Goal: Information Seeking & Learning: Learn about a topic

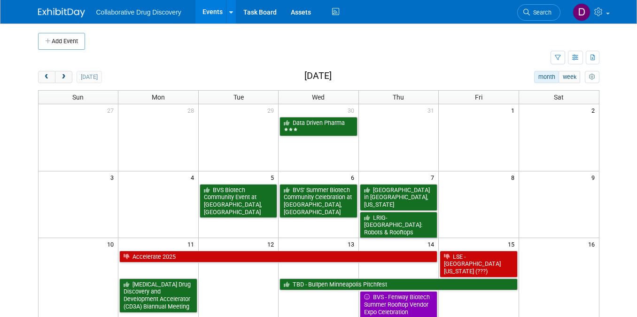
click at [530, 14] on span "Search" at bounding box center [541, 12] width 22 height 7
click at [0, 0] on div "Recently Viewed Events: Discovery & Development/ Drug Discovery US (San Diego)2…" at bounding box center [0, 0] width 0 height 0
click at [541, 13] on span "Search" at bounding box center [541, 12] width 22 height 7
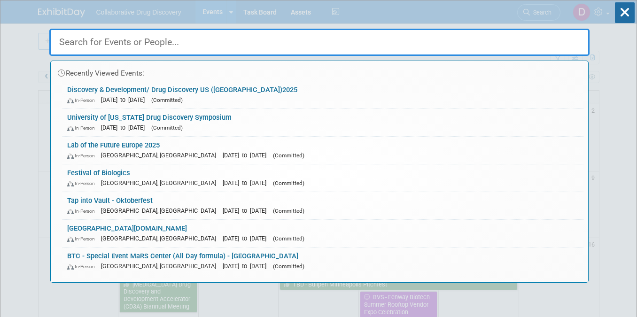
click at [174, 47] on input "text" at bounding box center [319, 42] width 540 height 27
paste input "16th World Bispecifics Summit 2025"
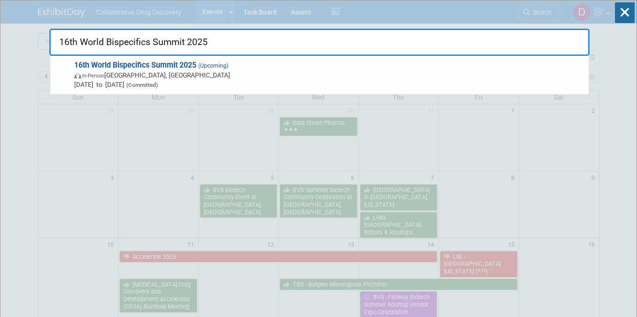
type input "16th World Bispecifics Summit 2025"
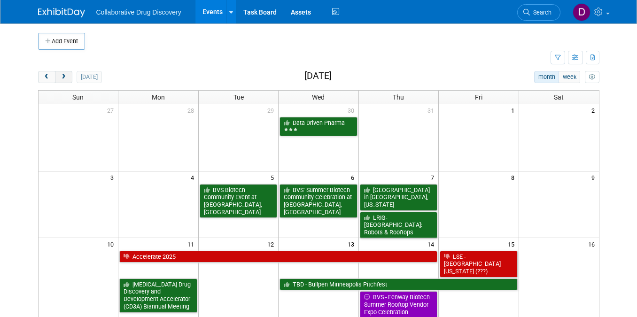
click at [65, 76] on span "next" at bounding box center [63, 77] width 7 height 6
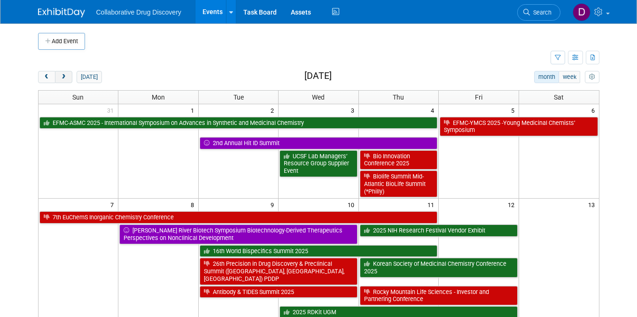
click at [65, 76] on span "next" at bounding box center [63, 77] width 7 height 6
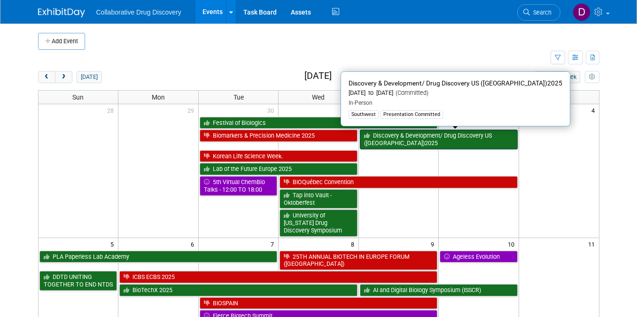
click at [413, 141] on link "Discovery & Development/ Drug Discovery US ([GEOGRAPHIC_DATA])2025" at bounding box center [439, 139] width 158 height 19
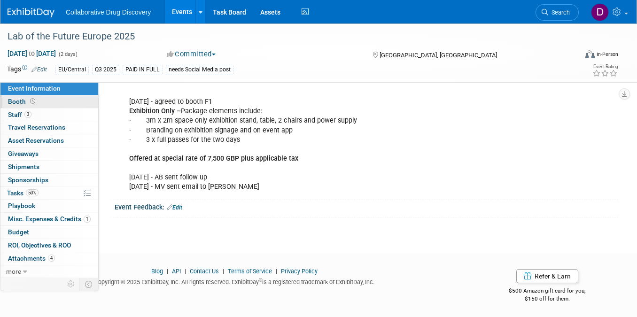
click at [26, 104] on span "Booth" at bounding box center [22, 102] width 29 height 8
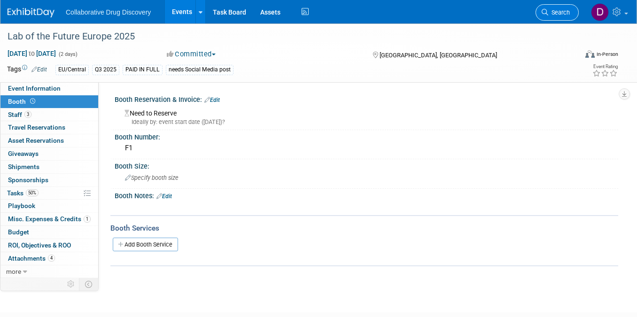
click at [548, 14] on span "Search" at bounding box center [559, 12] width 22 height 7
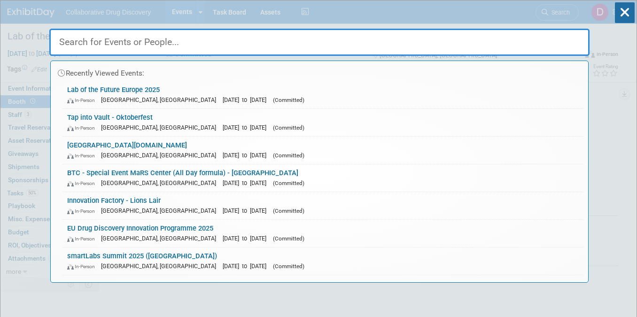
click at [78, 45] on input "text" at bounding box center [319, 42] width 540 height 27
paste input "16th World Bispecifics Summit 2025"
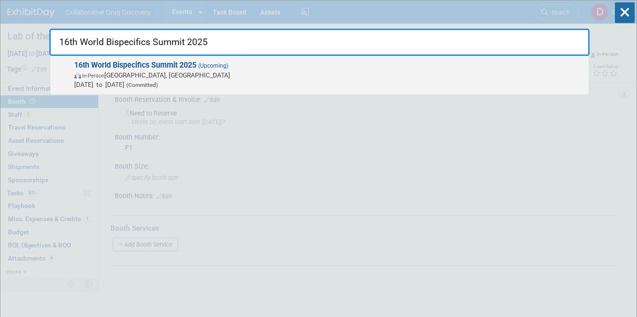
type input "16th World Bispecifics Summit 2025"
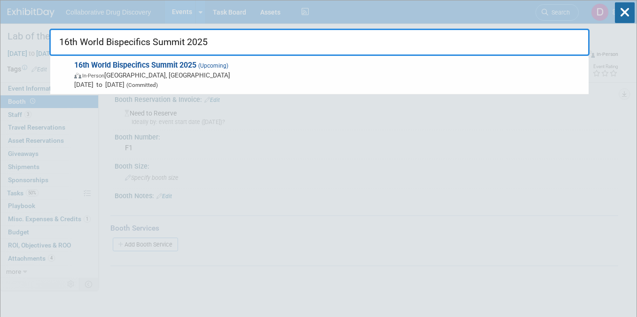
drag, startPoint x: 133, startPoint y: 84, endPoint x: 153, endPoint y: 92, distance: 21.1
click at [133, 84] on span "Sep 9, 2025 to Sep 11, 2025 (Committed)" at bounding box center [329, 84] width 510 height 9
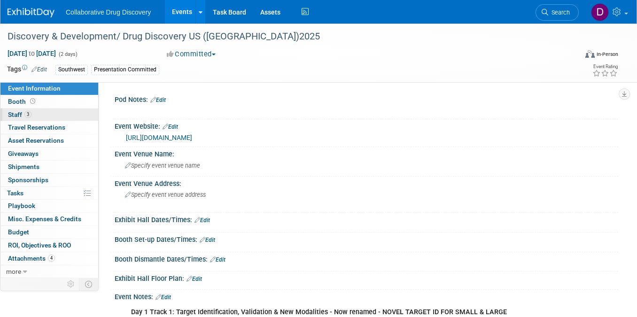
click at [42, 114] on link "3 Staff 3" at bounding box center [49, 115] width 98 height 13
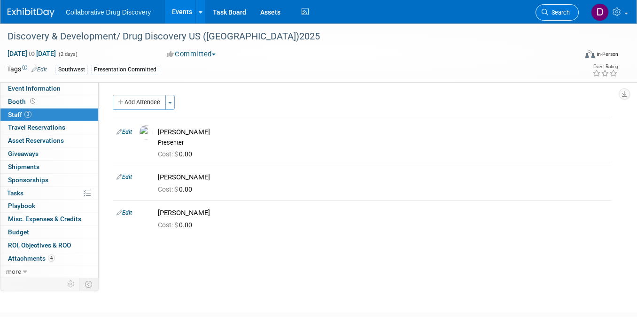
click at [556, 9] on link "Search" at bounding box center [557, 12] width 43 height 16
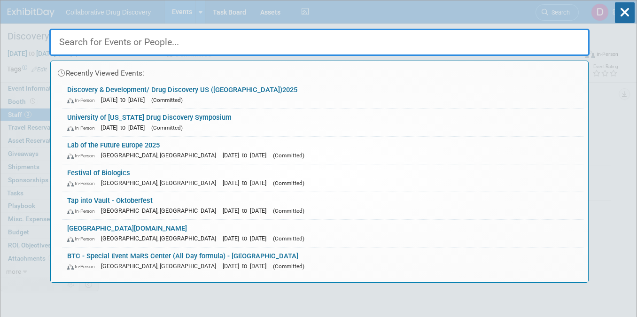
drag, startPoint x: 137, startPoint y: 35, endPoint x: 116, endPoint y: 42, distance: 22.3
click at [133, 37] on input "text" at bounding box center [319, 42] width 540 height 27
click at [111, 43] on input "text" at bounding box center [319, 42] width 540 height 27
paste input "16th World Bispecifics Summit 2025"
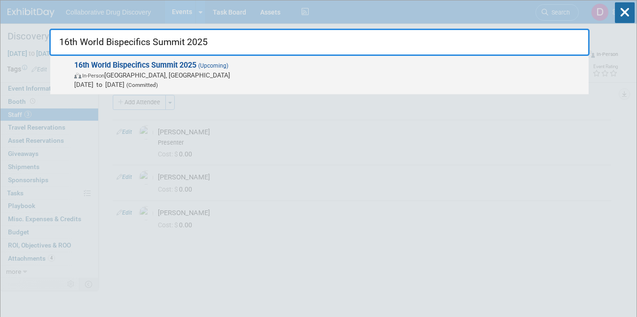
type input "16th World Bispecifics Summit 2025"
click at [131, 78] on span "In-Person Cambridge, MA" at bounding box center [329, 74] width 510 height 9
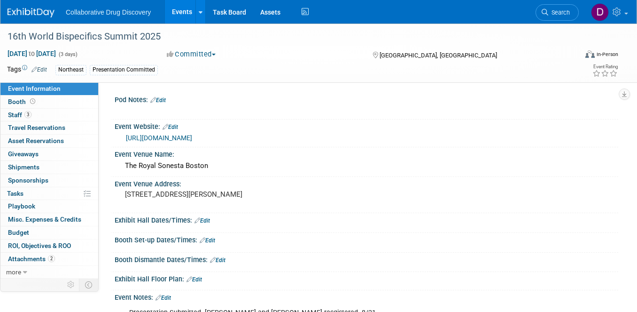
click at [192, 141] on link "[URL][DOMAIN_NAME]" at bounding box center [159, 138] width 66 height 8
click at [30, 105] on span "Booth" at bounding box center [22, 102] width 29 height 8
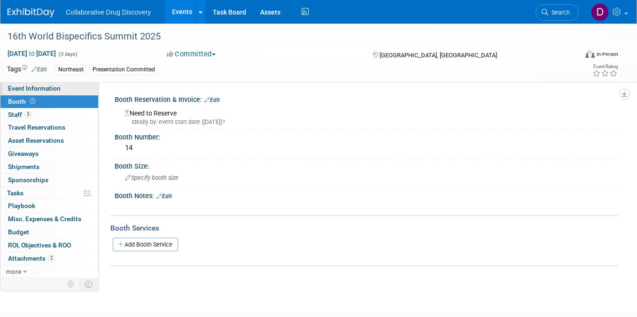
click at [37, 93] on link "Event Information" at bounding box center [49, 88] width 98 height 13
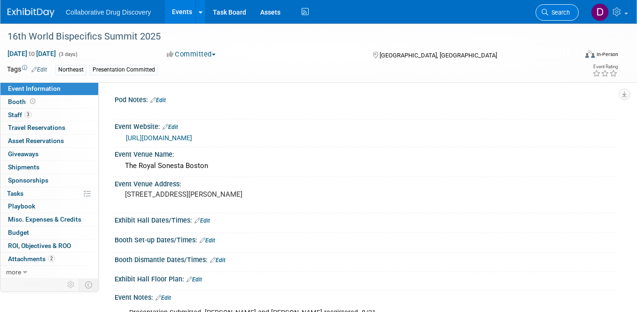
click at [549, 19] on link "Search" at bounding box center [557, 12] width 43 height 16
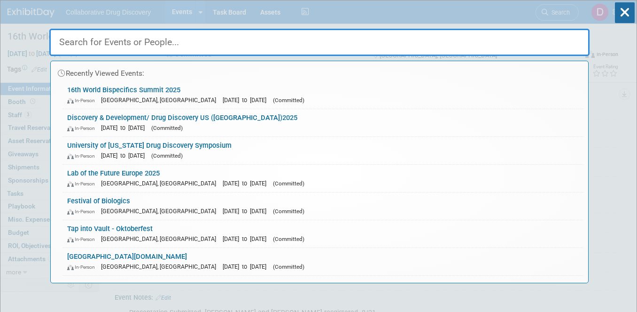
click at [112, 44] on input "text" at bounding box center [319, 42] width 540 height 27
paste input "2025 NIH Research Festival Vendor Exhibit"
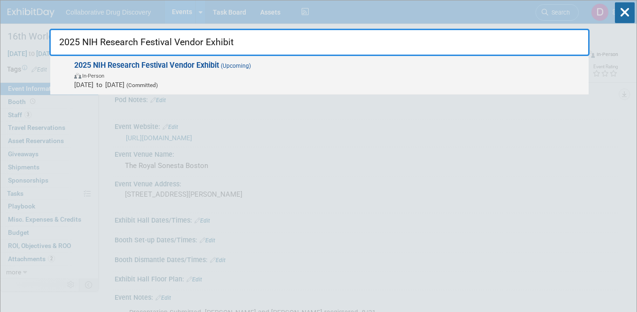
type input "2025 NIH Research Festival Vendor Exhibit"
click at [156, 84] on span "Sep 11, 2025 to Sep 12, 2025 (Committed)" at bounding box center [329, 84] width 510 height 9
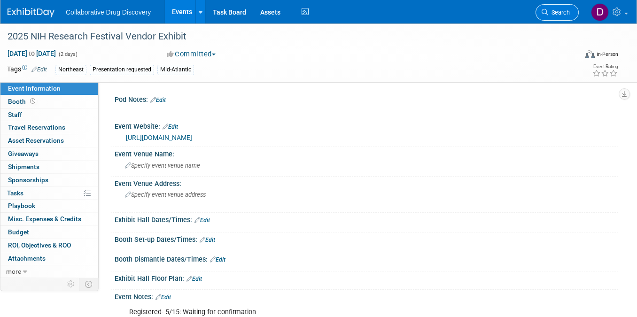
drag, startPoint x: 533, startPoint y: 13, endPoint x: 546, endPoint y: 13, distance: 13.2
click at [533, 13] on div "Collaborative Drug Discovery Events Add Event Bulk Upload Events Shareable Even…" at bounding box center [313, 11] width 610 height 23
click at [554, 14] on span "Search" at bounding box center [559, 12] width 22 height 7
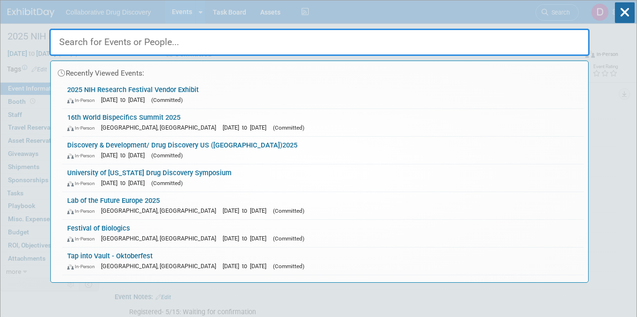
click at [102, 42] on input "text" at bounding box center [319, 42] width 540 height 27
paste input "Biotech X USA 2025"
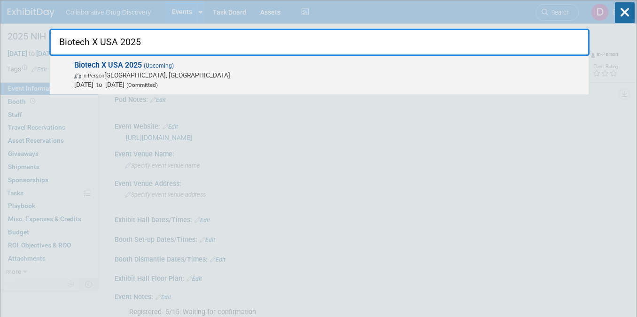
type input "Biotech X USA 2025"
click at [158, 84] on span "(Committed)" at bounding box center [141, 85] width 33 height 7
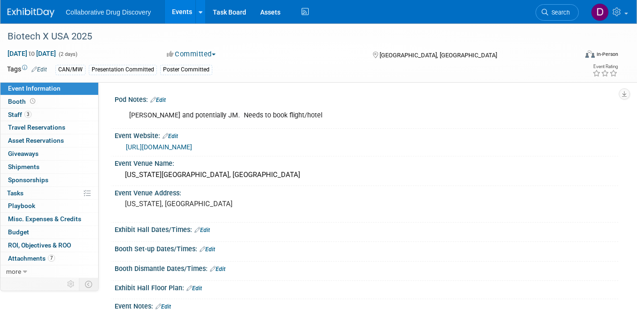
click at [20, 15] on img at bounding box center [31, 12] width 47 height 9
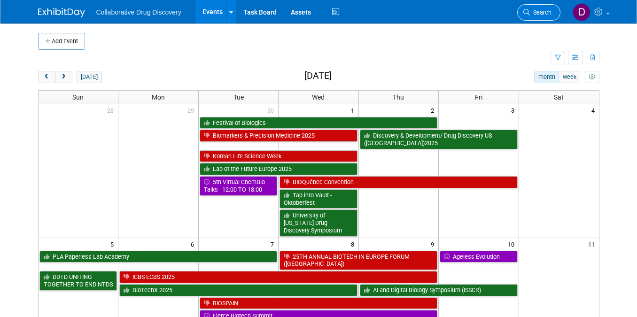
drag, startPoint x: 516, startPoint y: 8, endPoint x: 531, endPoint y: 9, distance: 15.6
click at [517, 8] on div "Collaborative Drug Discovery Events Add Event Bulk Upload Events Shareable Even…" at bounding box center [319, 11] width 562 height 23
click at [531, 10] on span "Search" at bounding box center [541, 12] width 22 height 7
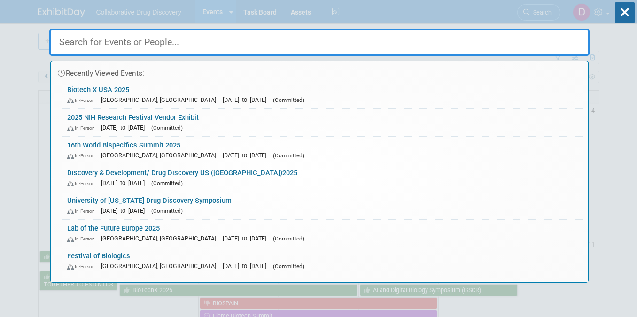
click at [140, 40] on input "text" at bounding box center [319, 42] width 540 height 27
paste input "IC3 Life Science Summit 2025"
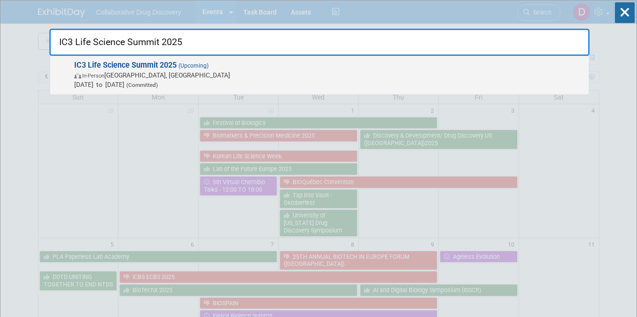
type input "IC3 Life Science Summit 2025"
click at [147, 80] on span "[DATE] to [DATE] (Committed)" at bounding box center [329, 84] width 510 height 9
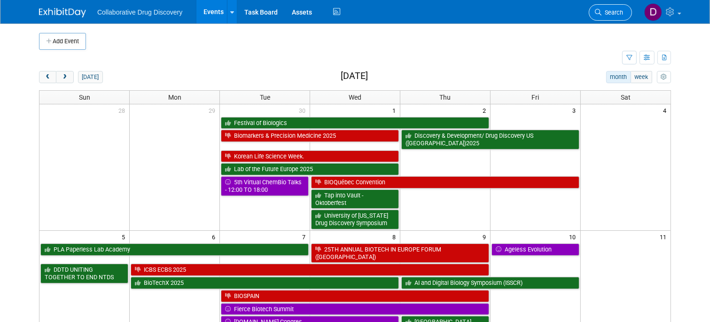
click at [610, 18] on link "Search" at bounding box center [610, 12] width 43 height 16
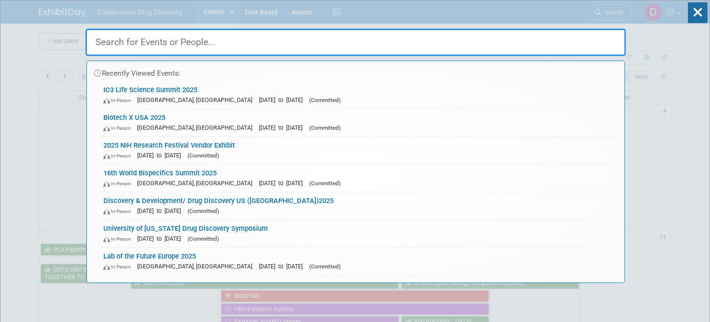
paste input "RSC-BMCS / SCI 23rd Medicinal Chemistry Symposium"
type input "RSC-BMCS / SCI 23rd Medicinal Chemistry Symposium"
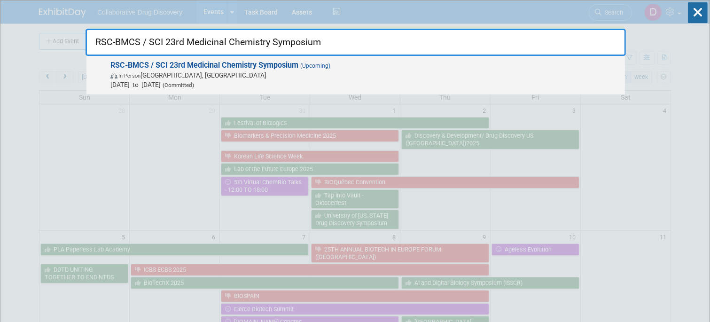
click at [238, 70] on span "RSC-BMCS / SCI 23rd Medicinal Chemistry Symposium (Upcoming) In-Person [GEOGRAP…" at bounding box center [364, 75] width 513 height 29
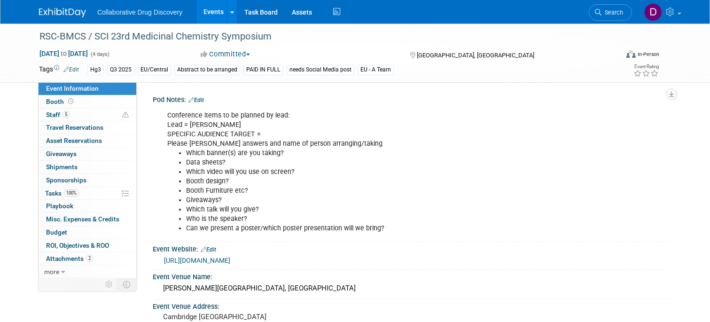
click at [230, 261] on link "[URL][DOMAIN_NAME]" at bounding box center [197, 261] width 66 height 8
click at [244, 36] on div "RSC-BMCS / SCI 23rd Medicinal Chemistry Symposium" at bounding box center [321, 36] width 571 height 17
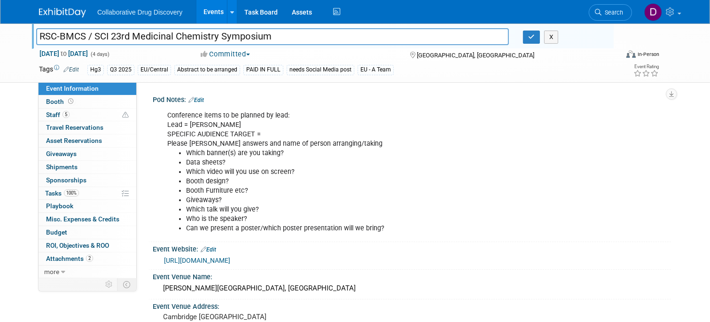
click at [244, 36] on input "RSC-BMCS / SCI 23rd Medicinal Chemistry Symposium" at bounding box center [272, 36] width 473 height 16
